Goal: Transaction & Acquisition: Subscribe to service/newsletter

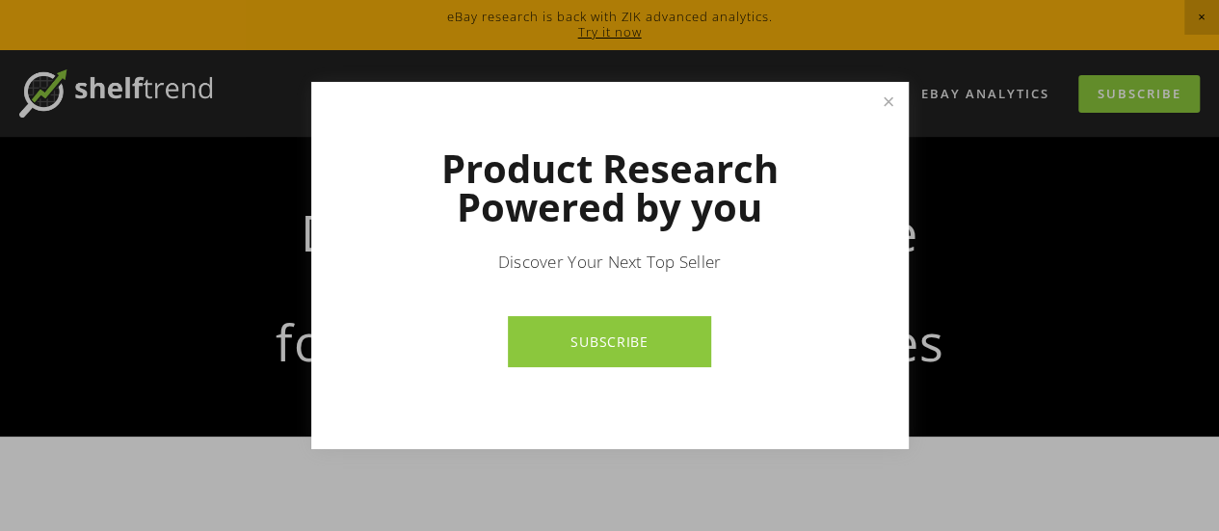
click at [609, 329] on link "SUBSCRIBE" at bounding box center [609, 341] width 203 height 51
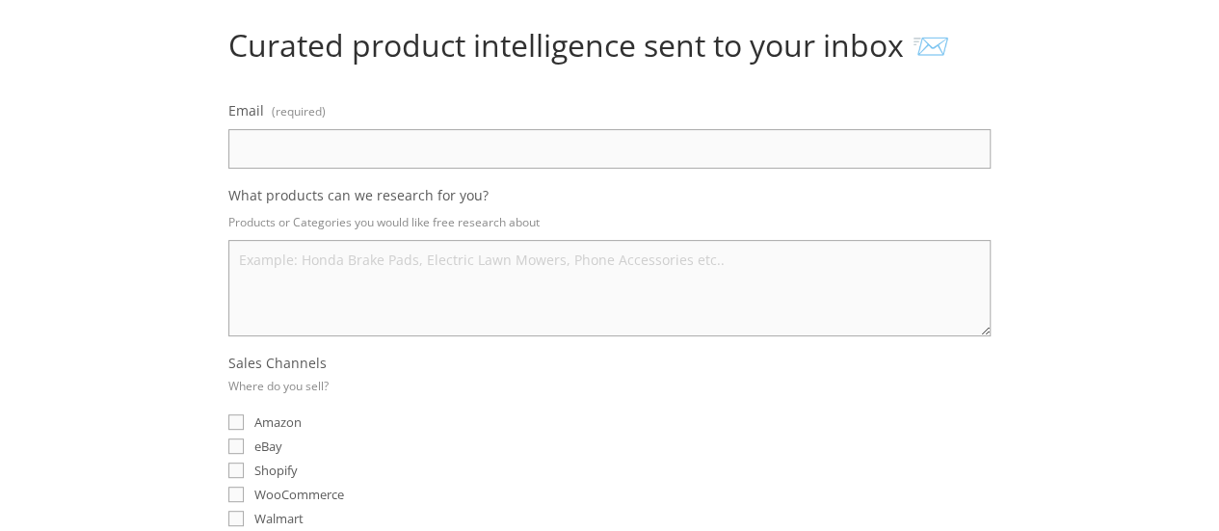
scroll to position [96, 0]
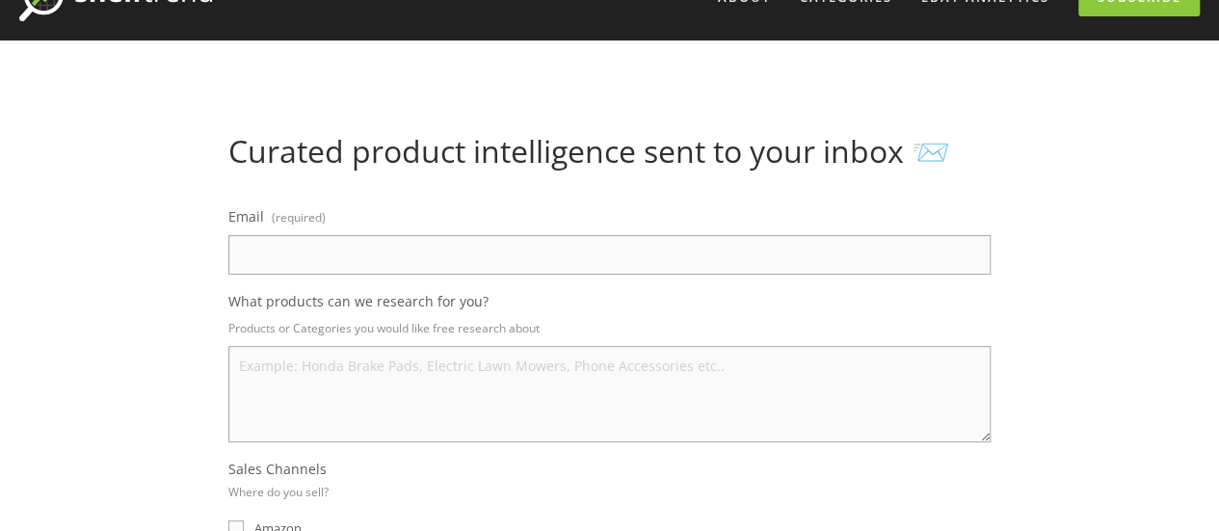
click at [540, 243] on input "Email (required)" at bounding box center [609, 255] width 762 height 40
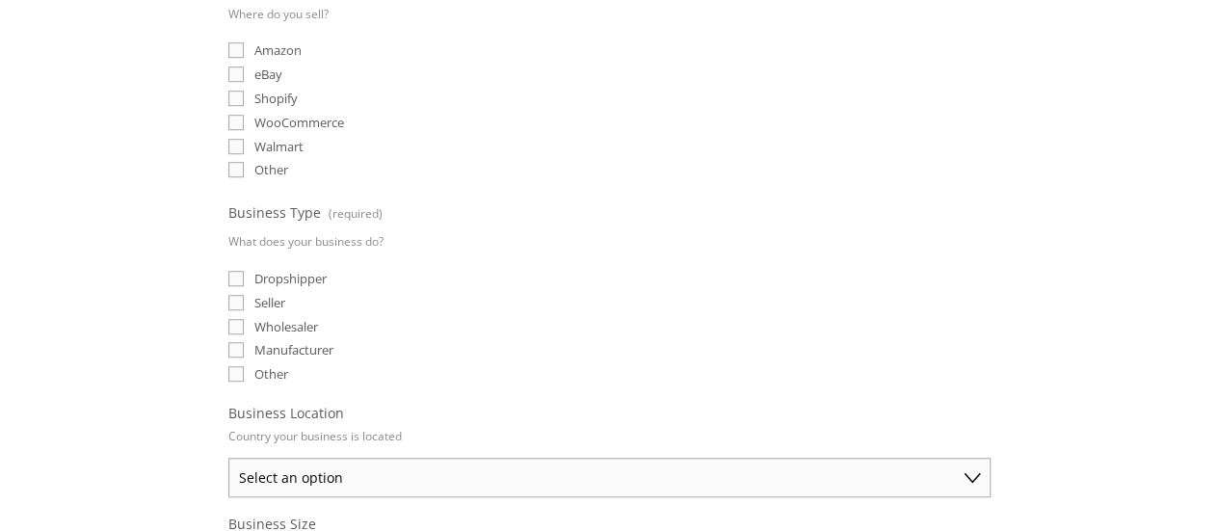
scroll to position [771, 0]
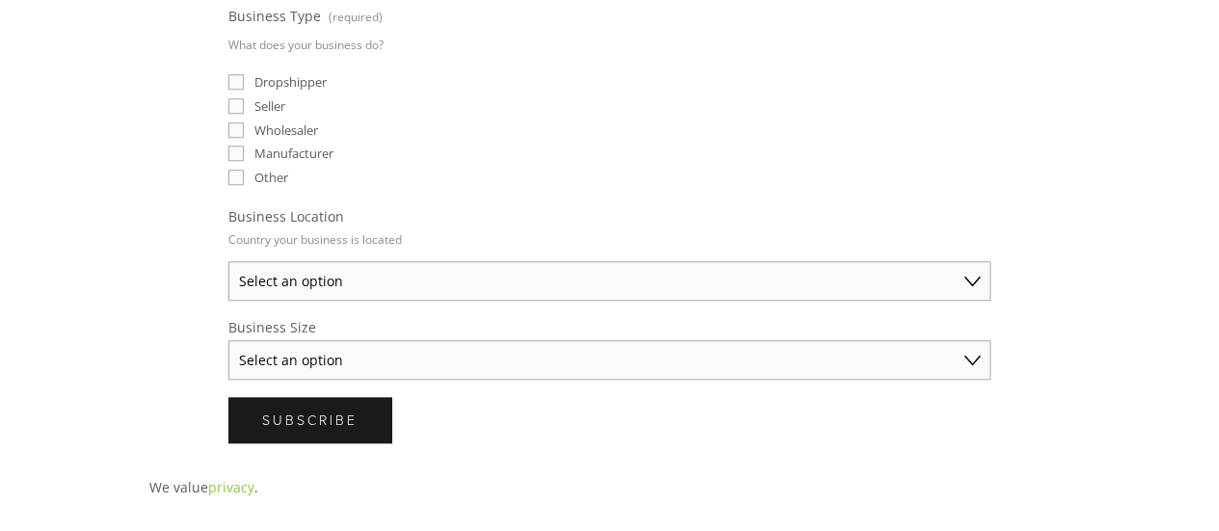
click at [527, 263] on select "Select an option [GEOGRAPHIC_DATA] [GEOGRAPHIC_DATA] [GEOGRAPHIC_DATA] [GEOGRAP…" at bounding box center [609, 281] width 762 height 40
select select "[GEOGRAPHIC_DATA]"
click at [228, 261] on select "Select an option [GEOGRAPHIC_DATA] [GEOGRAPHIC_DATA] [GEOGRAPHIC_DATA] [GEOGRAP…" at bounding box center [609, 281] width 762 height 40
click at [538, 181] on fieldset "Business Type (required) What does your business do? Dropshipper Seller Wholesa…" at bounding box center [609, 96] width 762 height 187
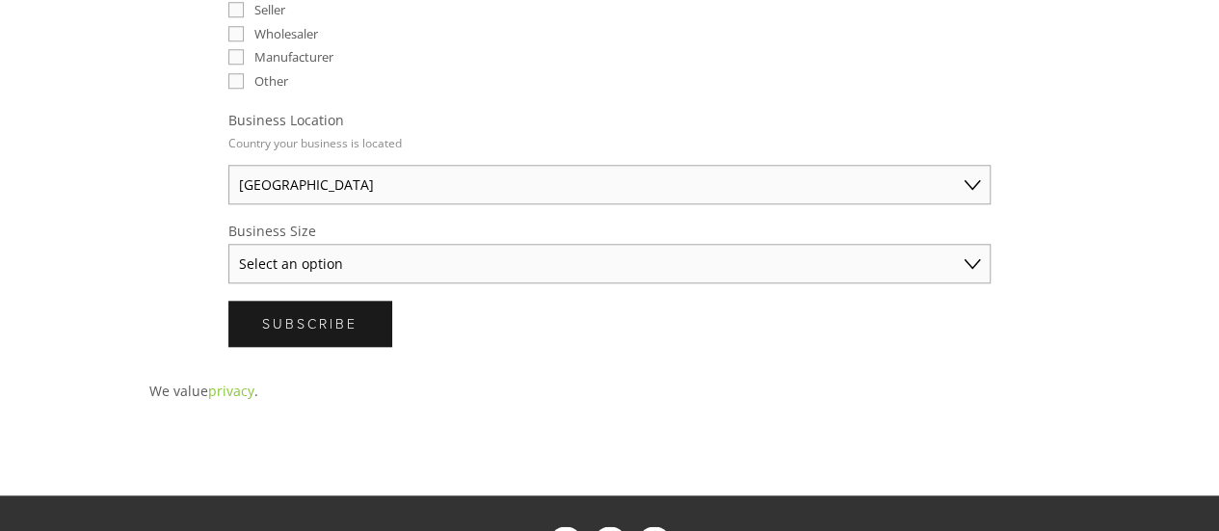
click at [466, 256] on select "Select an option Solo Merchant (under $50K annual sales) Small Business ($50K -…" at bounding box center [609, 264] width 762 height 40
select select "Solo Merchant (under $50K annual sales)"
click at [228, 244] on select "Select an option Solo Merchant (under $50K annual sales) Small Business ($50K -…" at bounding box center [609, 264] width 762 height 40
click at [550, 111] on fieldset "Business Location Country your business is located Australia United States Unit…" at bounding box center [609, 157] width 762 height 93
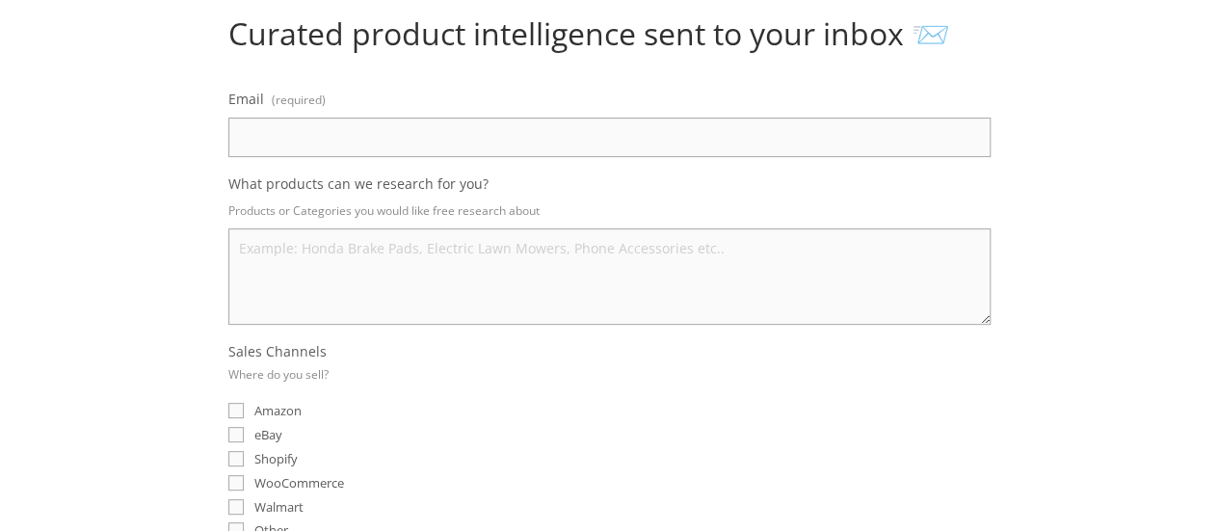
scroll to position [0, 0]
